Goal: Navigation & Orientation: Find specific page/section

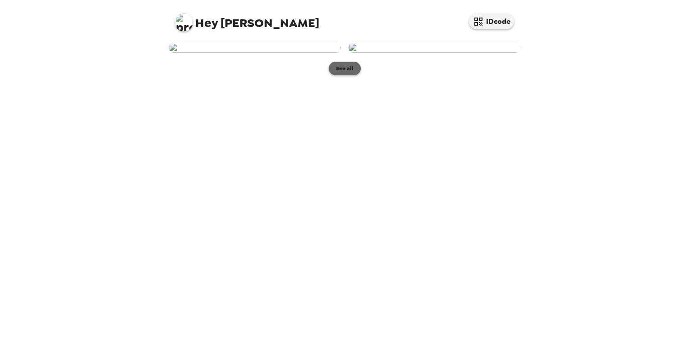
click at [347, 75] on button "See all" at bounding box center [345, 69] width 32 height 14
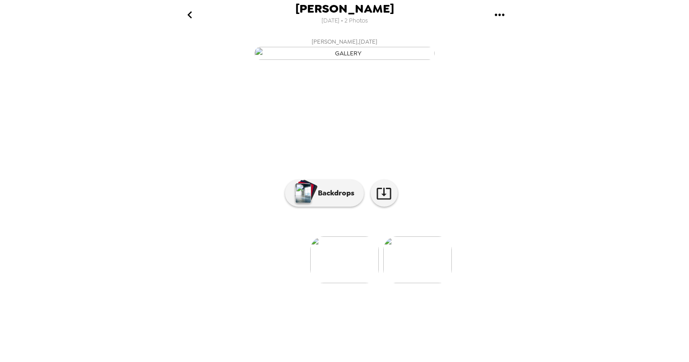
scroll to position [27, 0]
click at [442, 283] on img at bounding box center [417, 260] width 68 height 47
click at [329, 199] on p "Backdrops" at bounding box center [333, 193] width 41 height 11
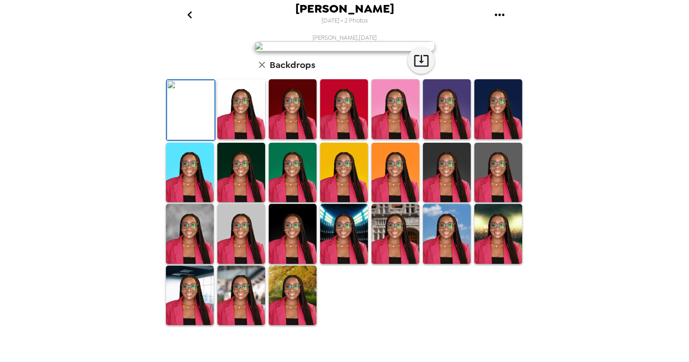
scroll to position [179, 0]
click at [257, 70] on icon "button" at bounding box center [261, 64] width 11 height 11
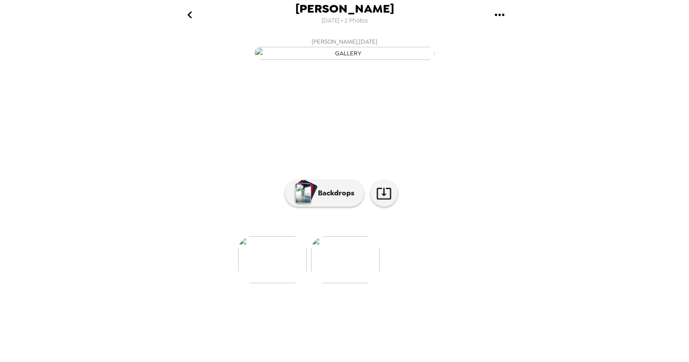
scroll to position [27, 0]
click at [269, 283] on img at bounding box center [272, 260] width 68 height 47
